Goal: Complete application form

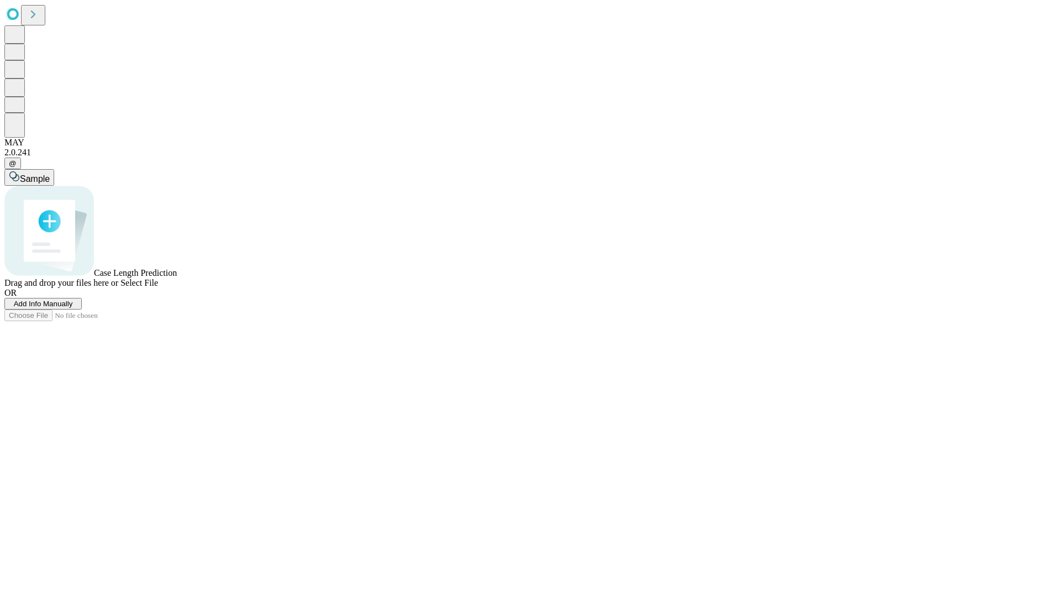
click at [73, 308] on span "Add Info Manually" at bounding box center [43, 304] width 59 height 8
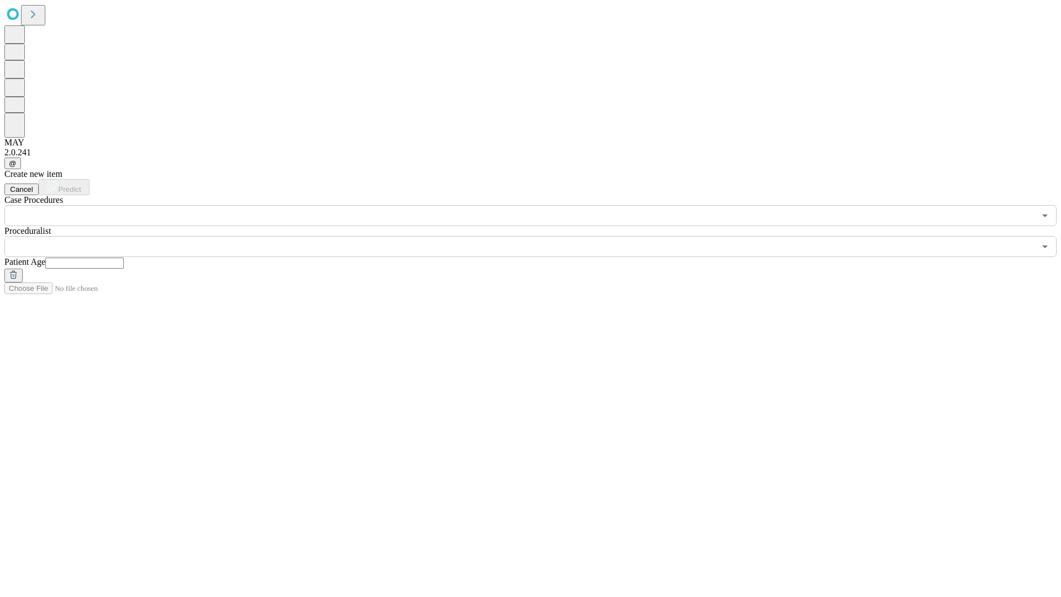
click at [124, 258] on input "text" at bounding box center [84, 263] width 78 height 11
type input "**"
click at [538, 236] on input "text" at bounding box center [519, 246] width 1031 height 21
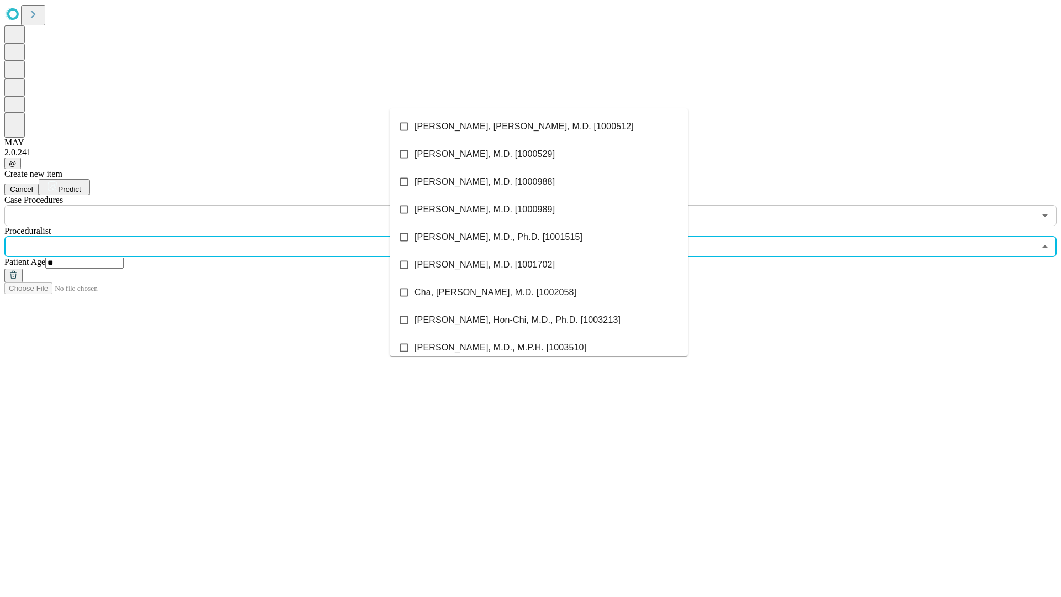
click at [539, 127] on li "[PERSON_NAME], [PERSON_NAME], M.D. [1000512]" at bounding box center [539, 127] width 298 height 28
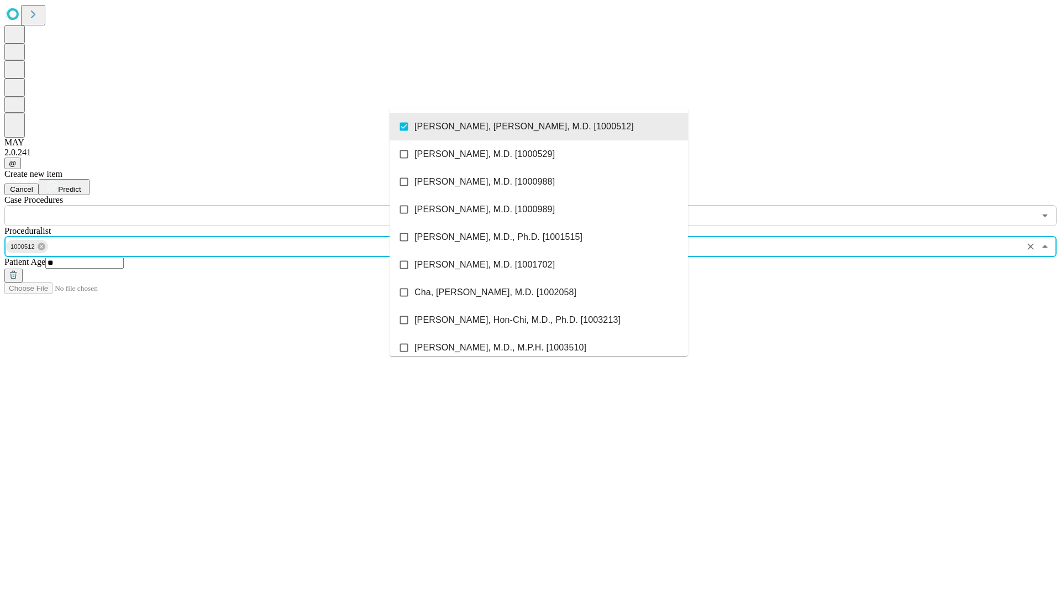
click at [232, 205] on input "text" at bounding box center [519, 215] width 1031 height 21
